Goal: Information Seeking & Learning: Check status

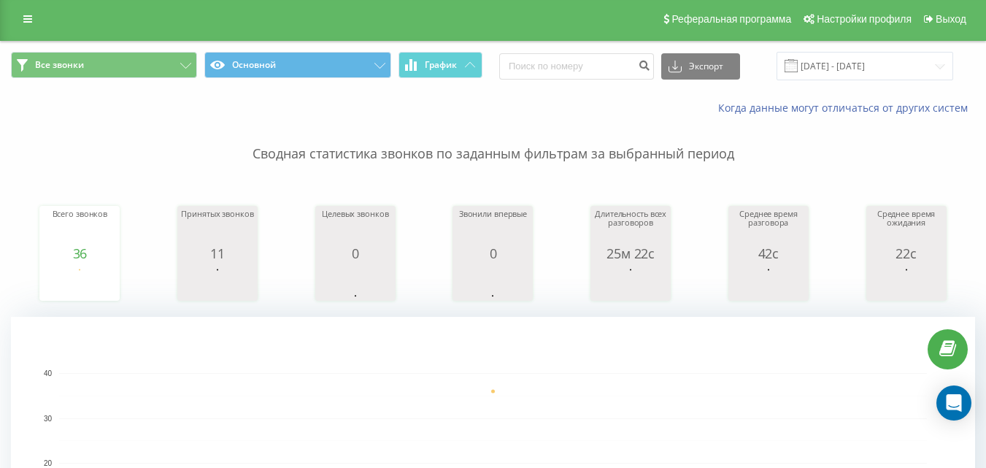
scroll to position [438, 0]
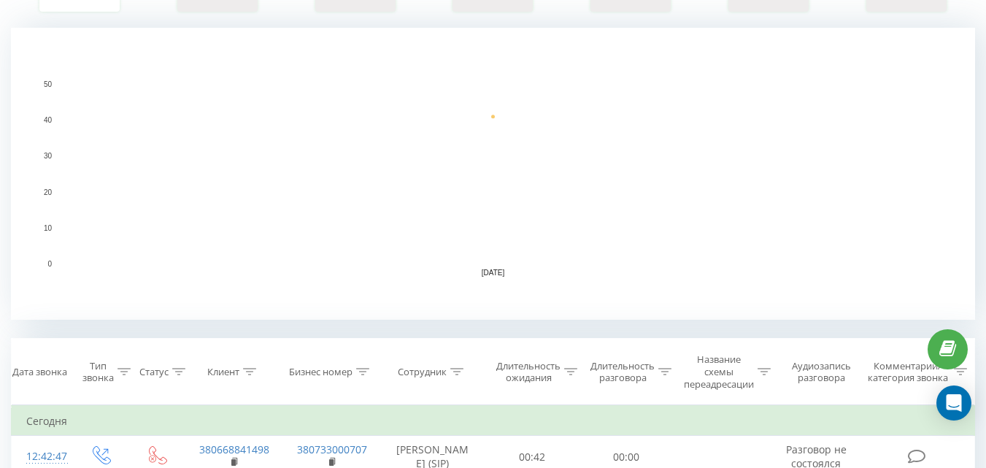
scroll to position [511, 0]
